Goal: Transaction & Acquisition: Purchase product/service

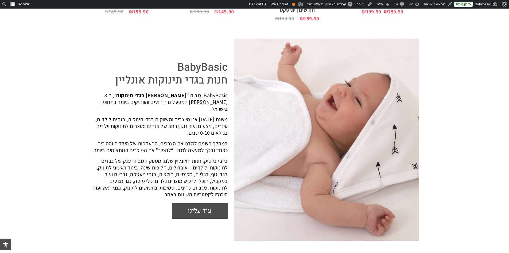
scroll to position [1517, 0]
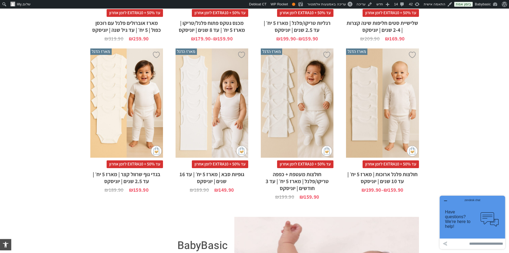
scroll to position [929, 0]
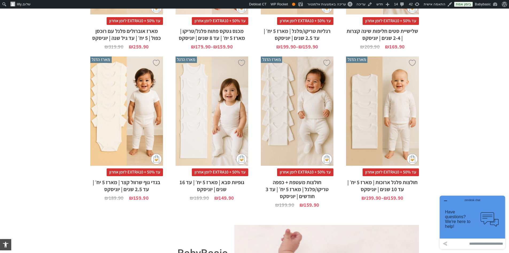
click at [445, 201] on icon "button" at bounding box center [445, 201] width 3 height 0
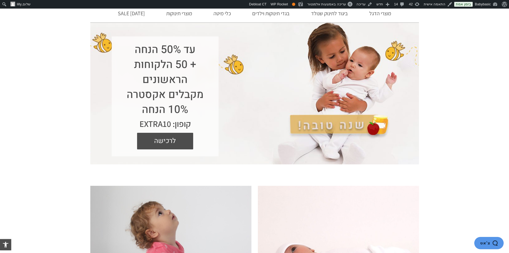
scroll to position [0, 0]
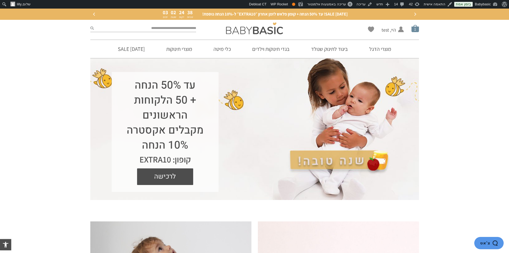
click at [414, 29] on span "סל קניות" at bounding box center [415, 28] width 7 height 7
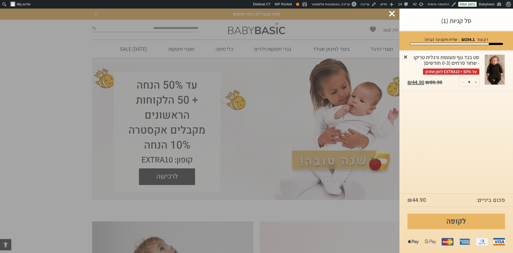
click at [406, 56] on link "×" at bounding box center [405, 56] width 5 height 5
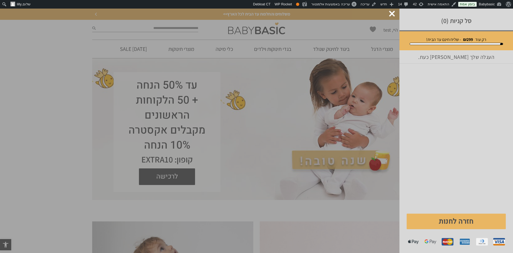
click at [394, 14] on div at bounding box center [392, 14] width 6 height 6
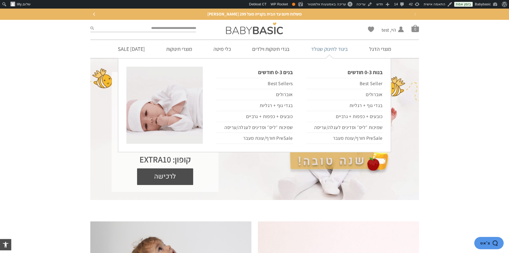
click at [326, 49] on link "ביגוד לתינוק שנולד" at bounding box center [329, 49] width 53 height 18
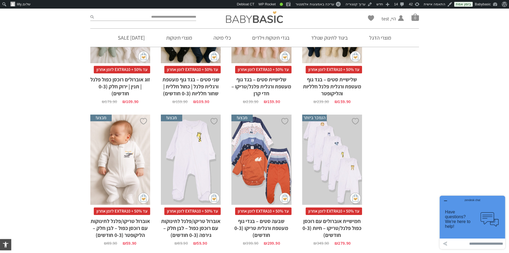
scroll to position [1471, 0]
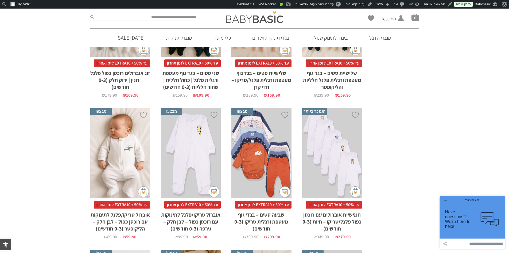
click at [263, 157] on div "x הוספה לסל" at bounding box center [262, 153] width 60 height 90
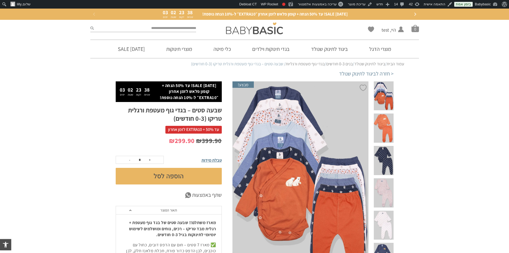
click at [206, 173] on button "הוספה לסל" at bounding box center [169, 176] width 106 height 17
